Goal: Task Accomplishment & Management: Use online tool/utility

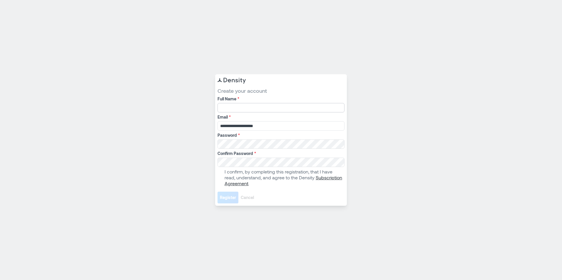
click at [240, 109] on input "Full Name *" at bounding box center [280, 107] width 127 height 9
type input "**********"
click at [220, 130] on span at bounding box center [219, 177] width 5 height 5
click at [226, 130] on span "Register" at bounding box center [228, 198] width 16 height 6
click at [264, 111] on input "Full Name *" at bounding box center [280, 107] width 127 height 9
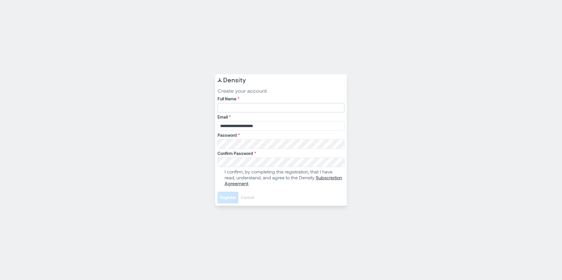
type input "**********"
click at [221, 179] on span at bounding box center [219, 177] width 5 height 5
click at [223, 196] on span "Register" at bounding box center [228, 198] width 16 height 6
click at [227, 199] on span "Register" at bounding box center [228, 198] width 16 height 6
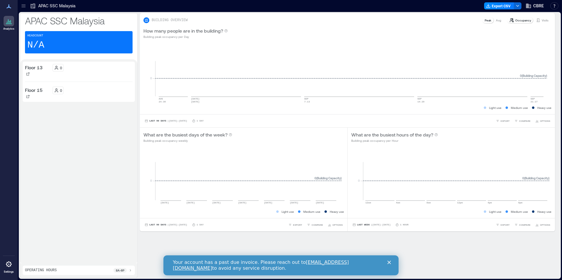
click at [93, 271] on div "Operating Hours 8a - 6p" at bounding box center [78, 270] width 107 height 5
click at [97, 258] on div "Operating Hours 8a - 6p" at bounding box center [78, 260] width 107 height 6
click at [40, 71] on p "Floor 13" at bounding box center [34, 67] width 18 height 7
click at [6, 6] on icon at bounding box center [8, 6] width 7 height 7
click at [10, 21] on icon at bounding box center [10, 21] width 1 height 3
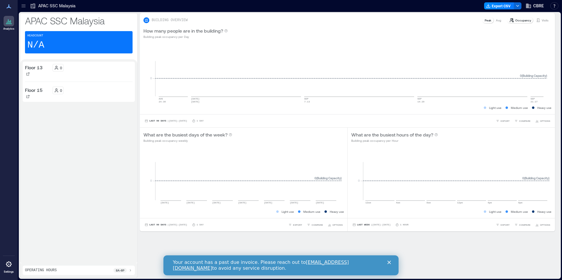
click at [9, 9] on icon at bounding box center [8, 6] width 7 height 7
click at [4, 19] on div at bounding box center [9, 21] width 11 height 11
click at [391, 261] on div "Close" at bounding box center [390, 263] width 6 height 4
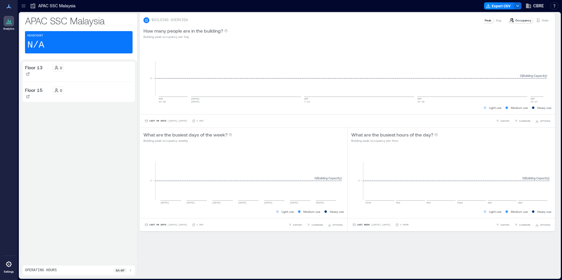
click at [40, 48] on p "N/A" at bounding box center [35, 45] width 17 height 12
click at [38, 67] on p "Floor 13" at bounding box center [34, 67] width 18 height 7
click at [22, 10] on div at bounding box center [23, 5] width 9 height 9
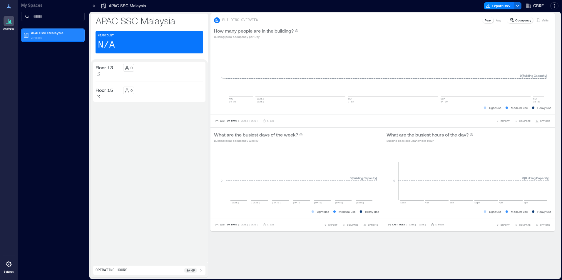
click at [31, 36] on div "APAC SSC Malaysia 2 Floors" at bounding box center [51, 35] width 57 height 9
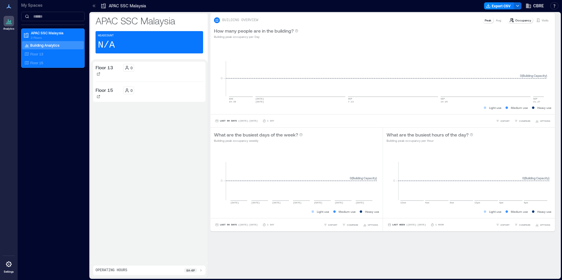
click at [55, 48] on div "Building Analytics" at bounding box center [41, 45] width 37 height 6
click at [495, 21] on p "Avg" at bounding box center [497, 20] width 5 height 5
click at [509, 20] on icon at bounding box center [511, 20] width 5 height 5
click at [509, 19] on icon at bounding box center [511, 20] width 4 height 4
click at [515, 19] on p "Occupancy" at bounding box center [523, 20] width 16 height 5
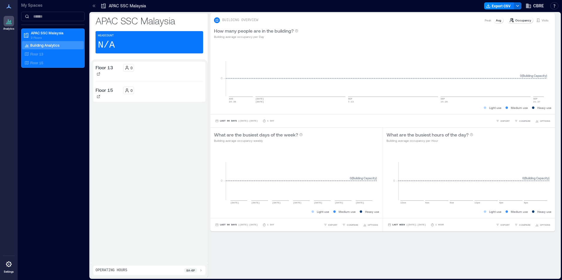
click at [535, 20] on icon at bounding box center [537, 20] width 5 height 5
click at [520, 20] on p "Occupancy" at bounding box center [523, 20] width 16 height 5
click at [496, 20] on p "Avg" at bounding box center [497, 20] width 5 height 5
click at [484, 21] on p "Peak" at bounding box center [487, 20] width 6 height 5
click at [495, 19] on p "Avg" at bounding box center [497, 20] width 5 height 5
